Goal: Task Accomplishment & Management: Use online tool/utility

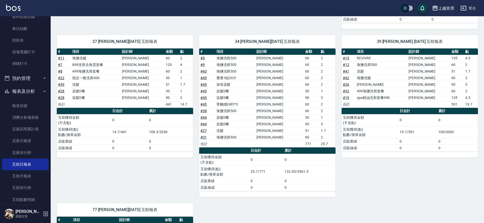
scroll to position [103, 0]
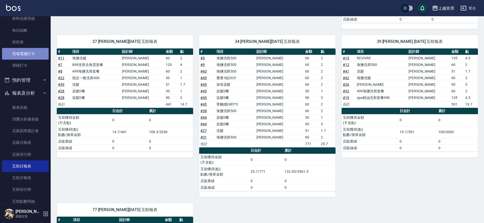
click at [38, 55] on link "現場電腦打卡" at bounding box center [25, 54] width 47 height 12
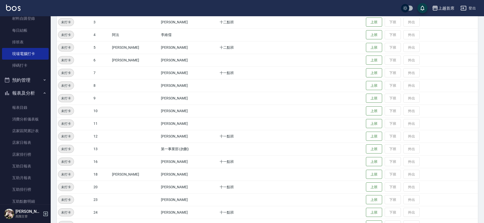
scroll to position [157, 0]
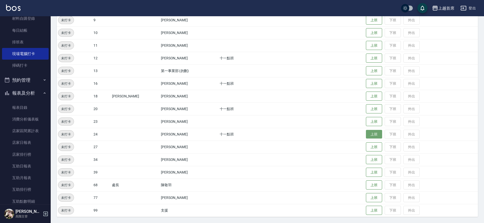
click at [376, 133] on button "上班" at bounding box center [374, 134] width 16 height 9
click at [366, 122] on button "上班" at bounding box center [374, 121] width 16 height 9
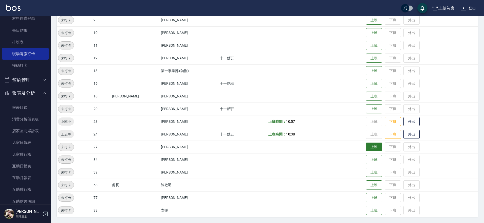
click at [374, 147] on button "上班" at bounding box center [374, 147] width 16 height 9
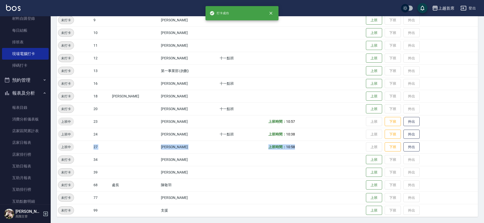
drag, startPoint x: 87, startPoint y: 144, endPoint x: 307, endPoint y: 144, distance: 220.2
click at [307, 144] on tr "上班中 27 [PERSON_NAME] 上班時間： 10:58 上班 下班 外出" at bounding box center [268, 147] width 422 height 13
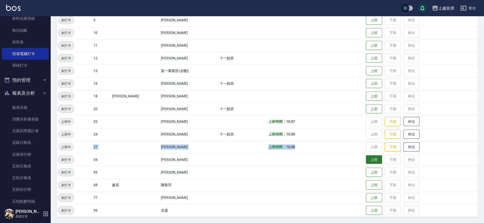
click at [367, 158] on button "上班" at bounding box center [374, 159] width 16 height 9
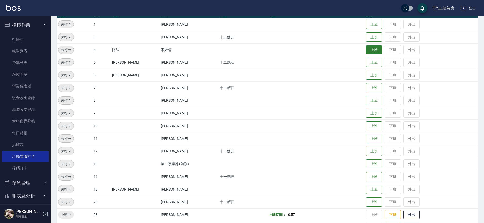
scroll to position [63, 0]
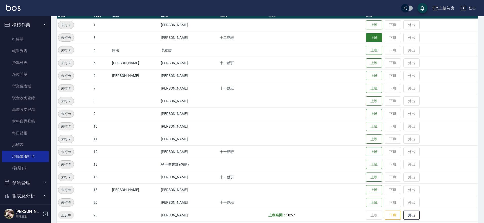
click at [371, 40] on button "上班" at bounding box center [374, 37] width 16 height 9
click at [370, 90] on button "上班" at bounding box center [374, 88] width 16 height 9
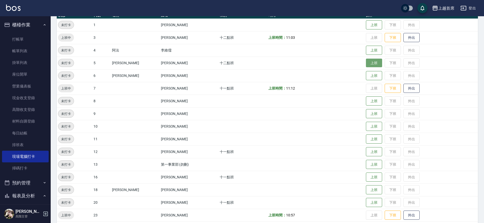
click at [366, 66] on button "上班" at bounding box center [374, 63] width 16 height 9
